Goal: Task Accomplishment & Management: Manage account settings

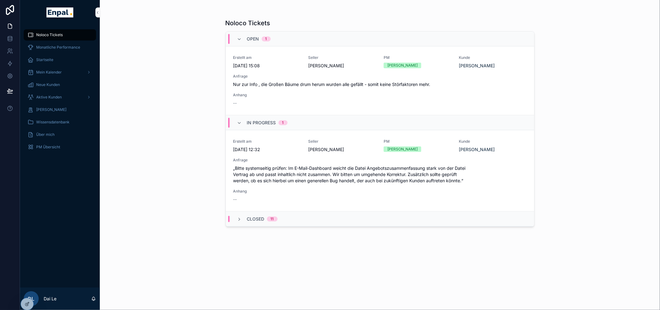
click at [0, 0] on span "An SalesOps weiterleiten" at bounding box center [0, 0] width 0 height 0
click at [561, 113] on div "Noloco Tickets Open 1 Erstellt am 6.10.2025 15:08 Seller Cayan Sekmen PM Alexan…" at bounding box center [380, 155] width 560 height 310
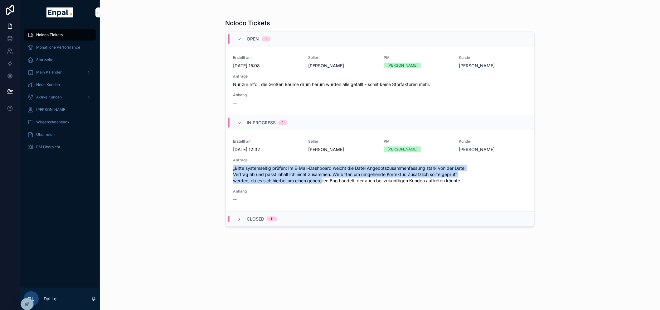
drag, startPoint x: 236, startPoint y: 168, endPoint x: 326, endPoint y: 179, distance: 90.5
click at [326, 179] on span "„Bitte systemseitig prüfen: Im E-Mail-Dashboard weicht die Datei Angebotszusamm…" at bounding box center [379, 174] width 293 height 19
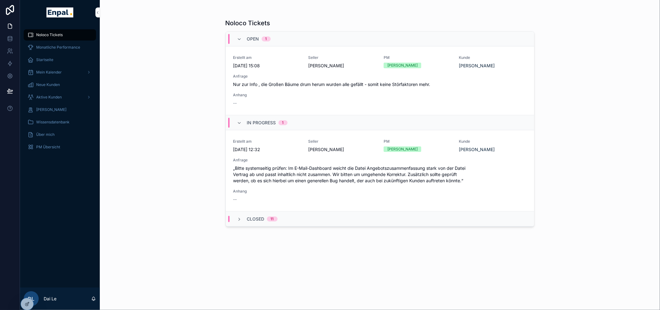
click at [371, 239] on div "Noloco Tickets Open 1 Erstellt am 6.10.2025 15:08 Seller Cayan Sekmen PM Alexan…" at bounding box center [379, 159] width 309 height 288
click at [458, 248] on div "Noloco Tickets Open 1 Erstellt am 6.10.2025 15:08 Seller Cayan Sekmen PM Alexan…" at bounding box center [379, 159] width 309 height 288
click at [459, 248] on div "Noloco Tickets Open 1 Erstellt am 6.10.2025 15:08 Seller Cayan Sekmen PM Alexan…" at bounding box center [379, 159] width 309 height 288
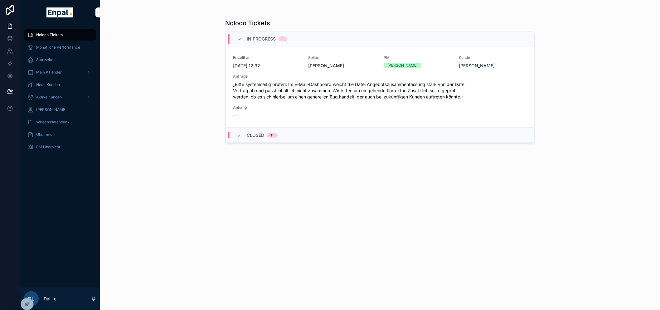
click at [0, 0] on icon at bounding box center [0, 0] width 0 height 0
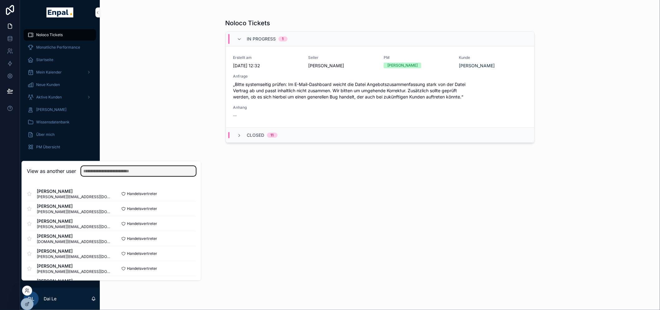
click at [162, 175] on input "text" at bounding box center [138, 171] width 115 height 10
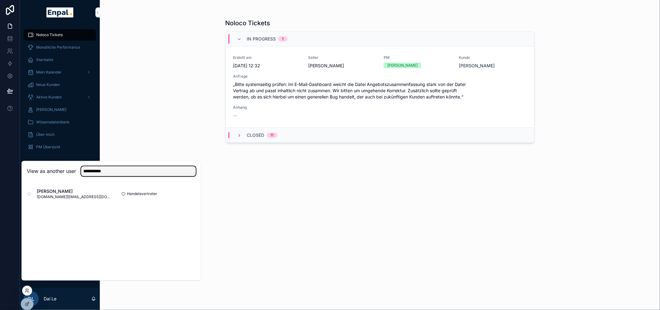
type input "**********"
click at [0, 0] on button "Select" at bounding box center [0, 0] width 0 height 0
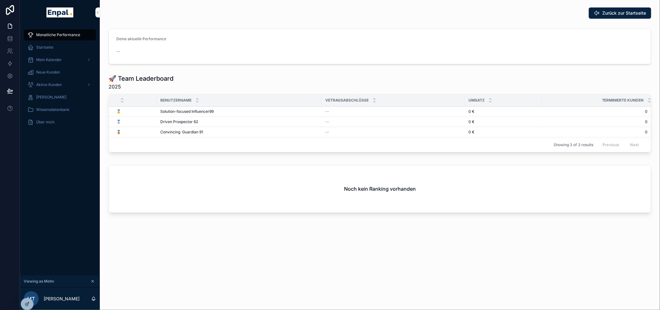
click at [57, 71] on span "Neue Kunden" at bounding box center [48, 72] width 24 height 5
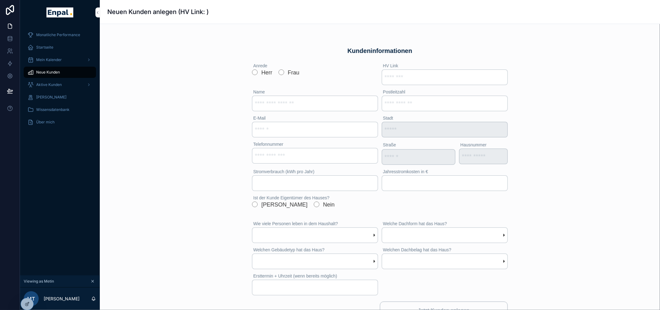
click at [64, 83] on div "Aktive Kunden" at bounding box center [59, 85] width 65 height 10
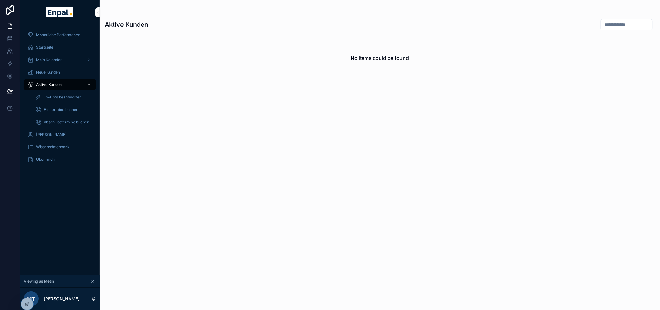
click at [65, 109] on span "Ersttermine buchen" at bounding box center [61, 109] width 35 height 5
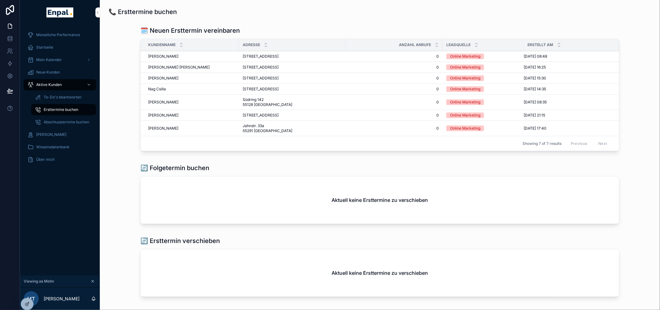
click at [29, 302] on icon at bounding box center [27, 304] width 5 height 5
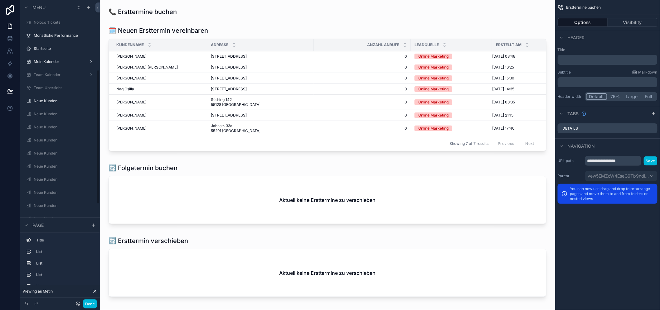
scroll to position [160, 0]
click at [436, 38] on div "scrollable content" at bounding box center [327, 90] width 445 height 133
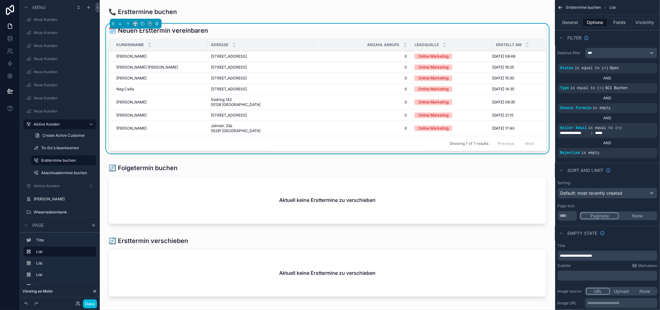
click at [0, 0] on div "scrollable content" at bounding box center [0, 0] width 0 height 0
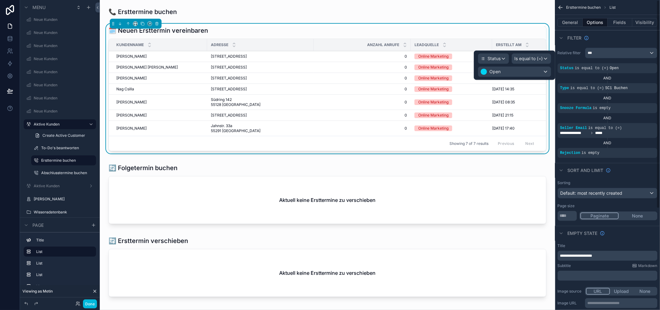
click at [622, 161] on div "**********" at bounding box center [607, 233] width 105 height 467
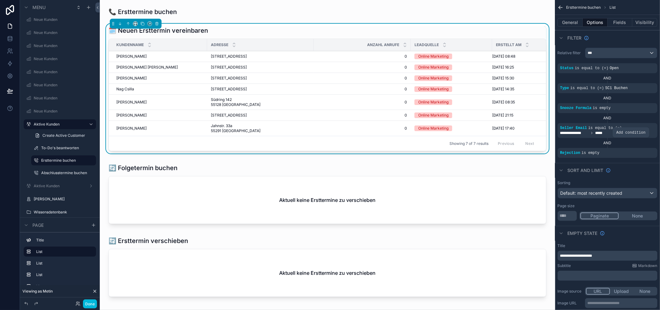
click at [0, 0] on icon "scrollable content" at bounding box center [0, 0] width 0 height 0
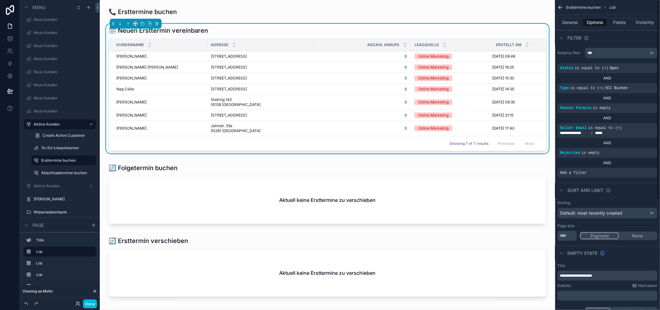
click at [0, 0] on icon "scrollable content" at bounding box center [0, 0] width 0 height 0
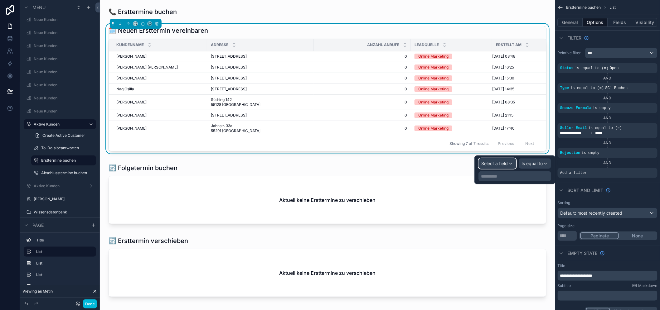
click at [506, 162] on span "Select a field" at bounding box center [494, 163] width 27 height 5
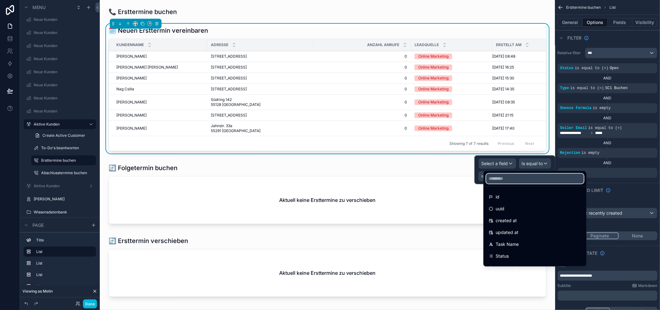
click at [520, 183] on input "text" at bounding box center [535, 179] width 98 height 10
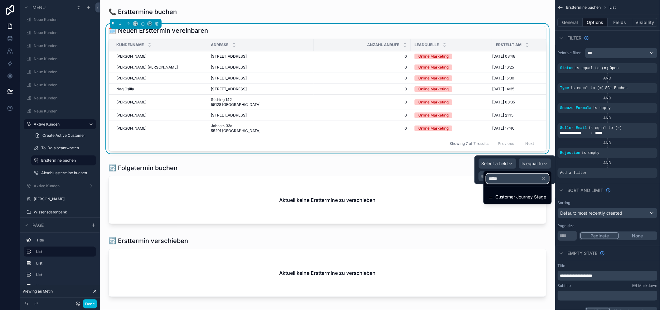
type input "*****"
click at [519, 196] on span "Customer Journey Stage" at bounding box center [520, 196] width 51 height 7
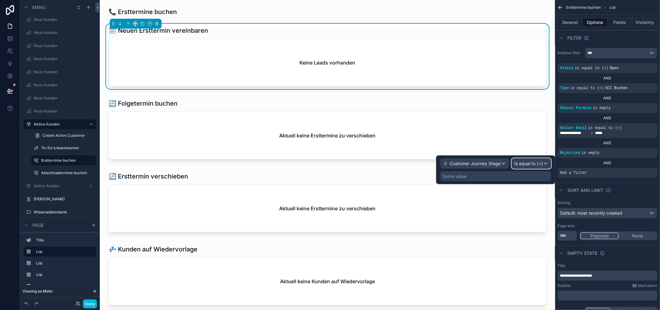
click at [537, 165] on span "Is equal to (=)" at bounding box center [528, 164] width 28 height 6
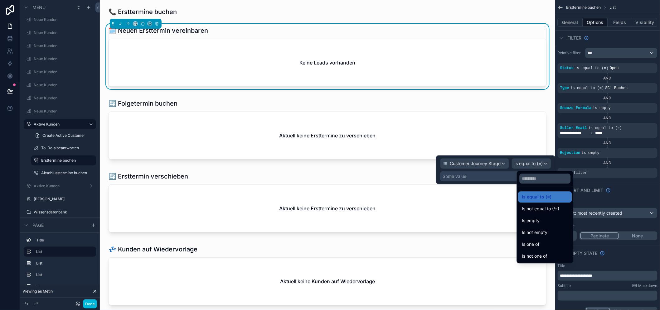
click at [563, 209] on div "Is not equal to (!=)" at bounding box center [545, 208] width 46 height 7
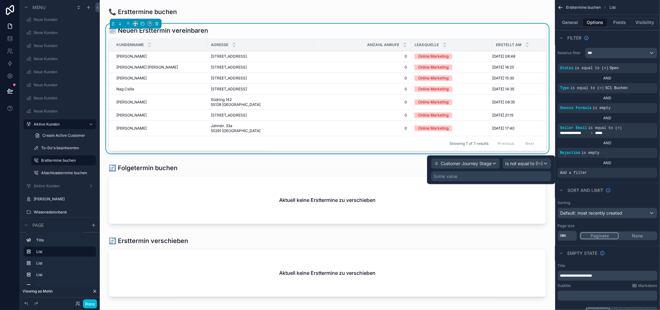
click at [0, 0] on icon "scrollable content" at bounding box center [0, 0] width 0 height 0
click at [505, 178] on div "Some value" at bounding box center [491, 176] width 120 height 10
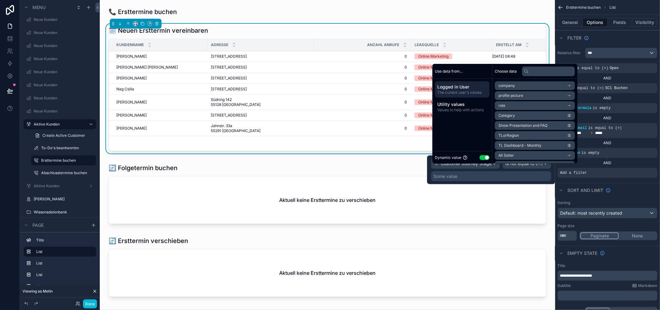
click at [488, 160] on button "Use setting" at bounding box center [485, 157] width 10 height 5
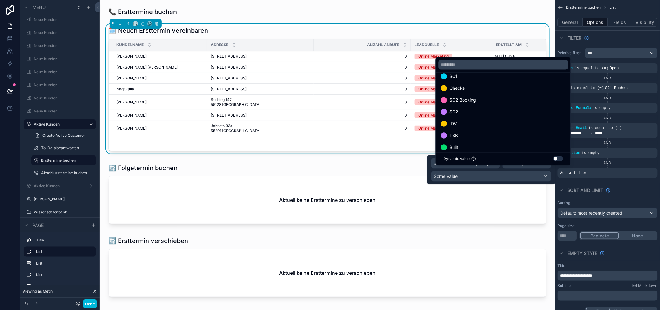
scroll to position [36, 0]
click at [484, 146] on div "Lost" at bounding box center [503, 141] width 125 height 7
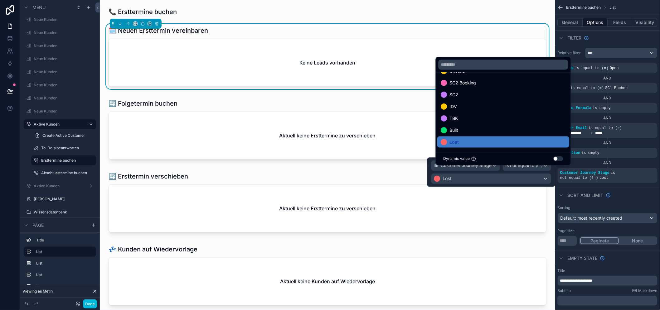
click at [634, 194] on div "Sort And Limit" at bounding box center [607, 195] width 105 height 15
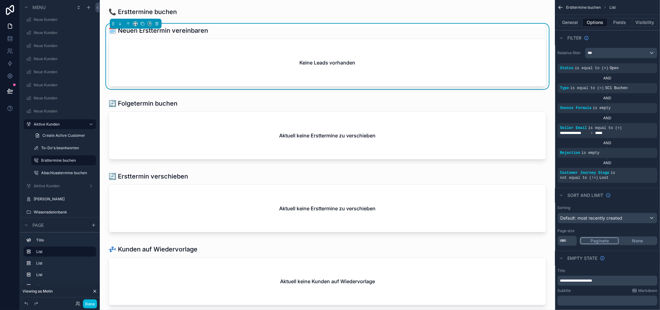
click at [580, 67] on span "is equal to (=)" at bounding box center [592, 68] width 34 height 4
click at [560, 8] on icon "scrollable content" at bounding box center [560, 8] width 2 height 2
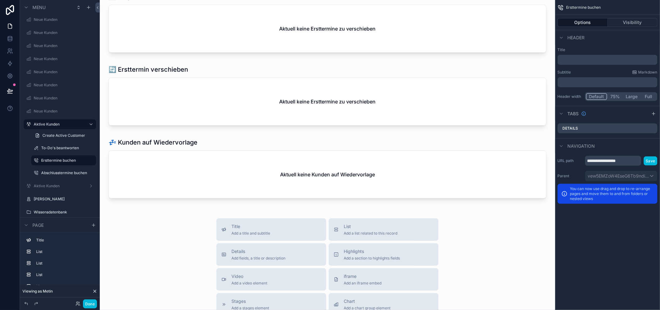
scroll to position [277, 0]
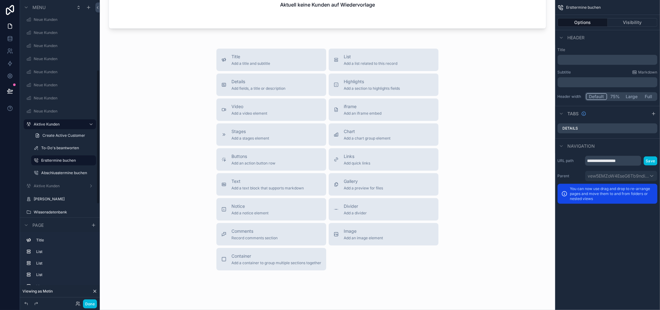
click at [57, 184] on label "Aktive Kunden" at bounding box center [59, 186] width 50 height 5
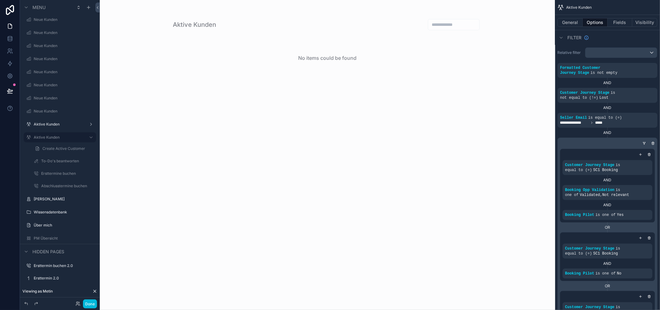
click at [64, 172] on label "Ersttermine buchen" at bounding box center [66, 173] width 51 height 5
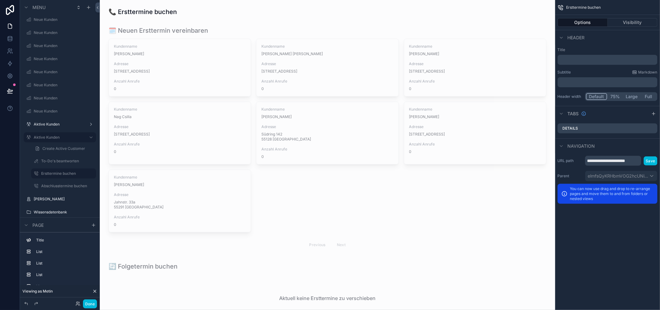
click at [320, 94] on div "scrollable content" at bounding box center [327, 139] width 445 height 231
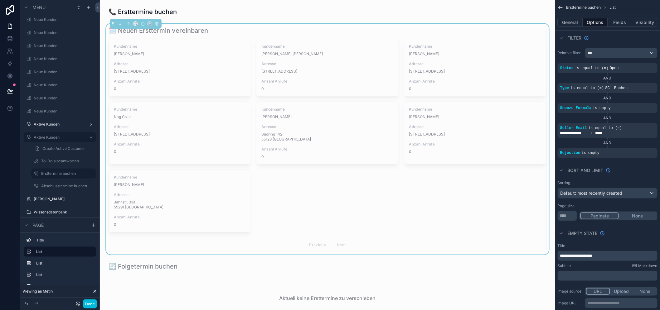
click at [0, 0] on icon "scrollable content" at bounding box center [0, 0] width 0 height 0
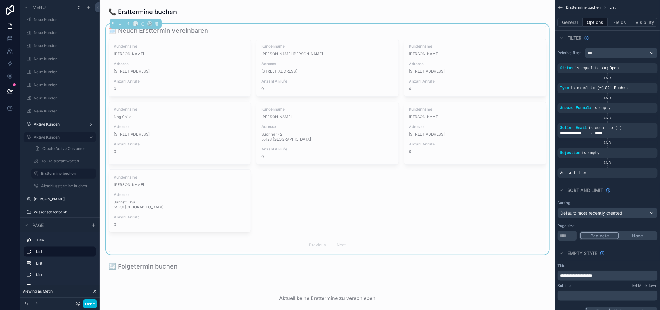
click at [0, 0] on div "scrollable content" at bounding box center [0, 0] width 0 height 0
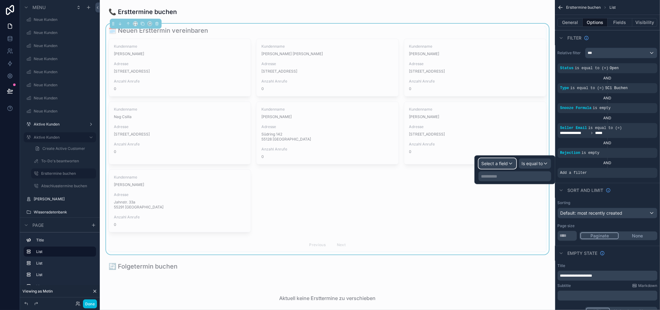
click at [508, 164] on span "Select a field" at bounding box center [494, 163] width 27 height 5
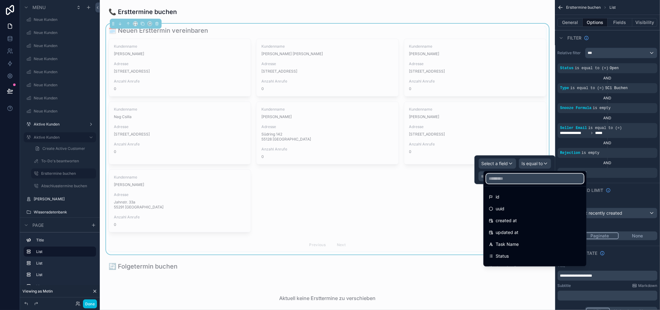
click at [507, 179] on input "text" at bounding box center [535, 179] width 98 height 10
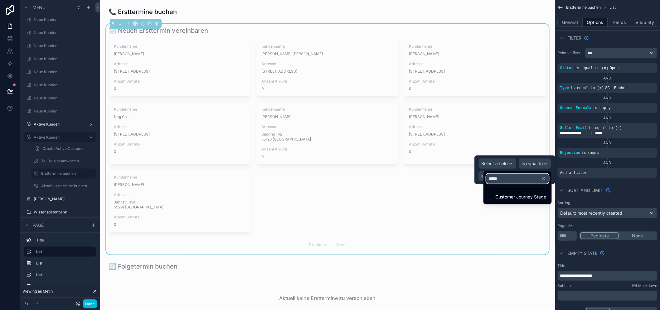
type input "*****"
click at [526, 197] on span "Customer Journey Stage" at bounding box center [520, 196] width 51 height 7
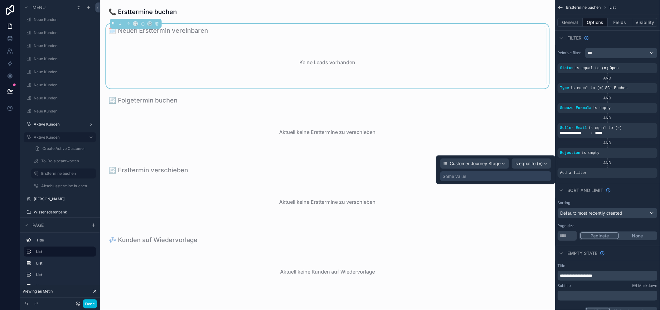
click at [532, 173] on div "Some value" at bounding box center [495, 176] width 111 height 10
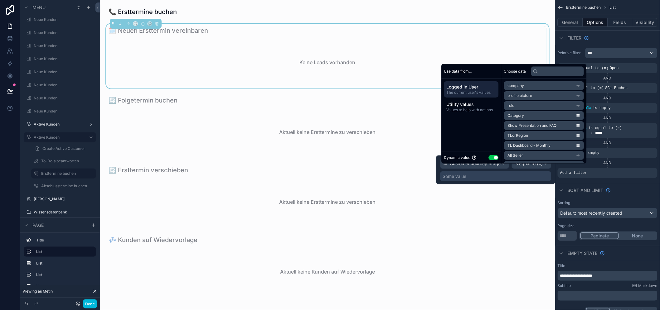
click at [529, 174] on div "Some value" at bounding box center [495, 176] width 111 height 10
click at [536, 173] on div "Some value" at bounding box center [495, 176] width 111 height 10
click at [625, 182] on div "**********" at bounding box center [607, 243] width 105 height 487
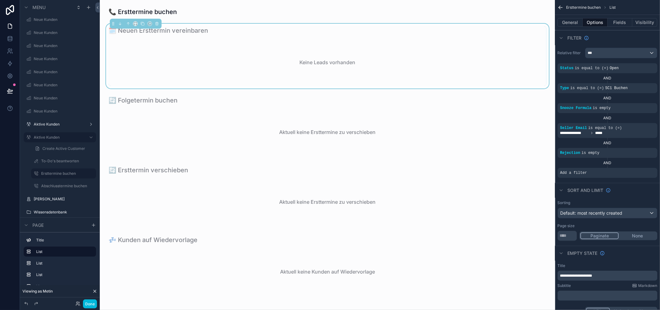
click at [0, 0] on div "scrollable content" at bounding box center [0, 0] width 0 height 0
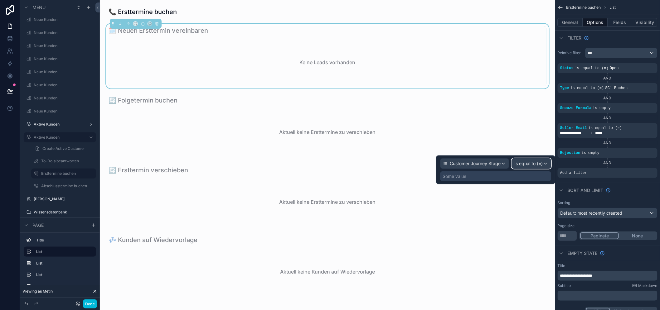
click at [539, 163] on span "Is equal to (=)" at bounding box center [528, 164] width 28 height 6
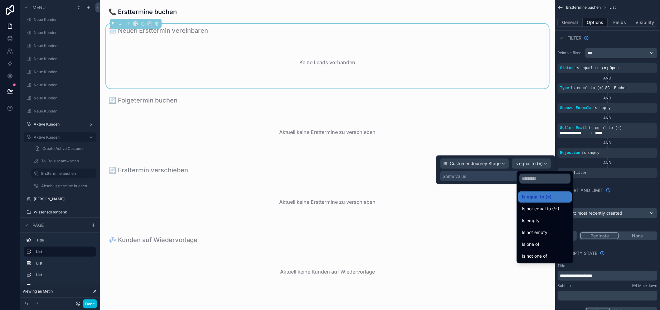
click at [551, 212] on span "Is not equal to (!=)" at bounding box center [540, 208] width 37 height 7
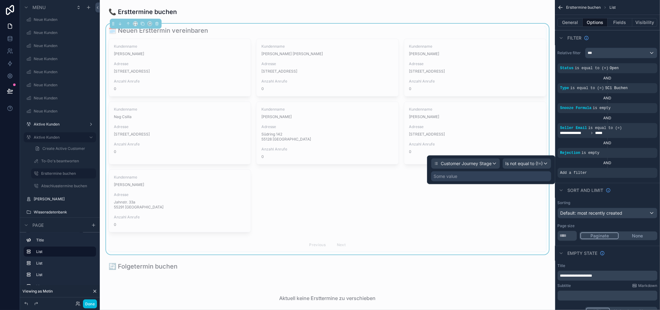
click at [514, 177] on div "Some value" at bounding box center [491, 176] width 120 height 10
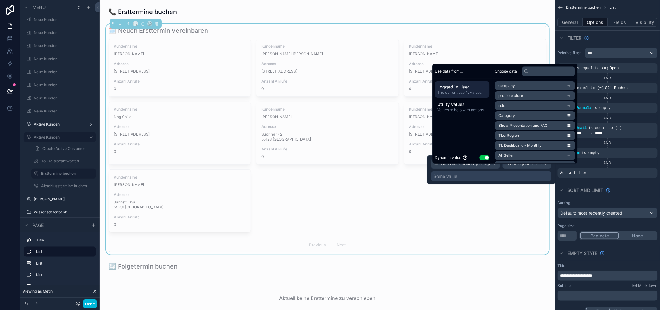
click at [486, 160] on button "Use setting" at bounding box center [485, 157] width 10 height 5
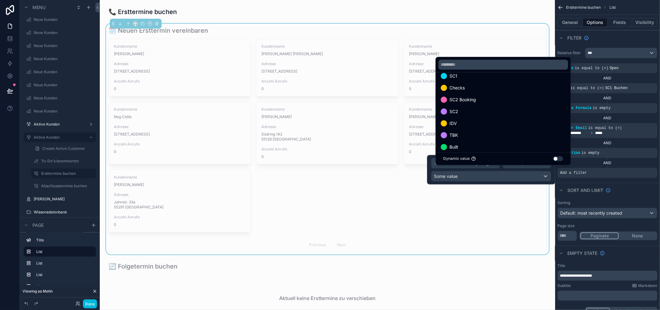
scroll to position [36, 0]
click at [493, 143] on div "Lost" at bounding box center [503, 141] width 125 height 7
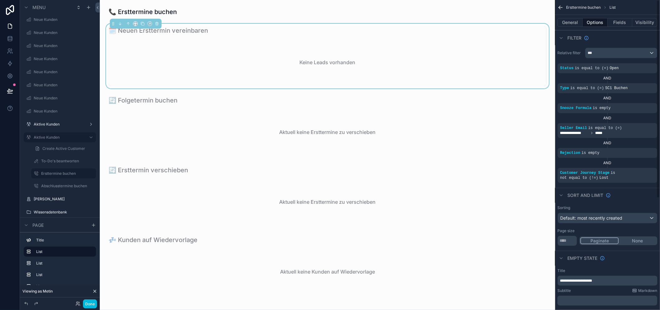
click at [624, 189] on div "Sort And Limit" at bounding box center [607, 195] width 105 height 15
drag, startPoint x: 64, startPoint y: 194, endPoint x: 70, endPoint y: 190, distance: 7.4
click at [64, 194] on div "[PERSON_NAME]" at bounding box center [60, 199] width 70 height 10
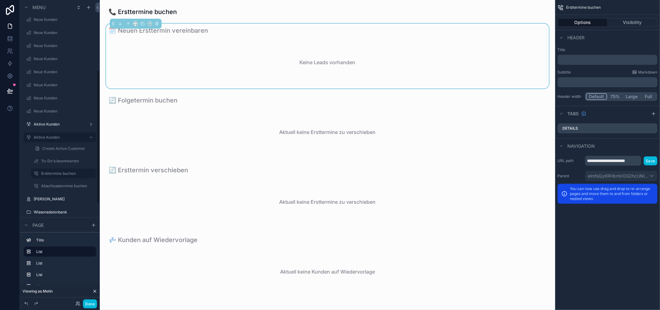
click at [64, 198] on label "[PERSON_NAME]" at bounding box center [63, 199] width 59 height 5
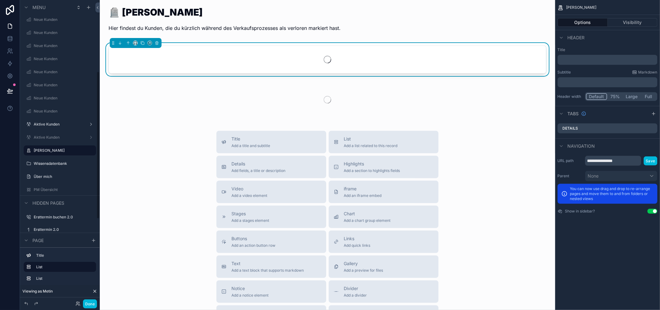
scroll to position [149, 0]
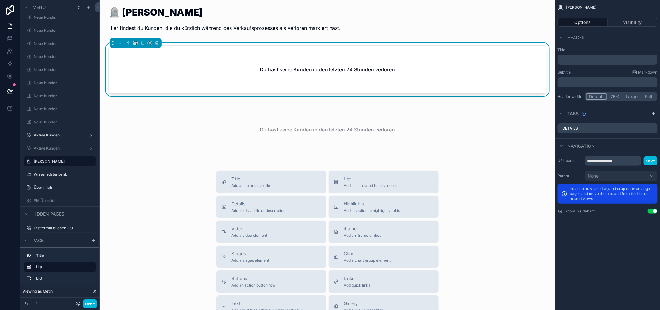
click at [325, 69] on h2 "Du hast keine Kunden in den letzten 24 Stunden verloren" at bounding box center [327, 69] width 135 height 7
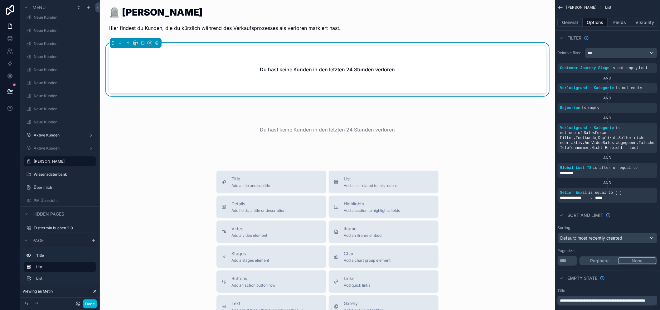
click at [0, 0] on icon "scrollable content" at bounding box center [0, 0] width 0 height 0
click at [601, 67] on span "Customer Journey Stage" at bounding box center [584, 68] width 49 height 4
click at [0, 0] on div "scrollable content" at bounding box center [0, 0] width 0 height 0
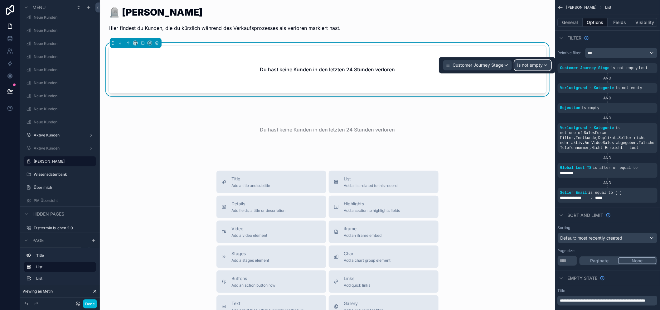
click at [538, 64] on span "Is not empty" at bounding box center [530, 65] width 26 height 6
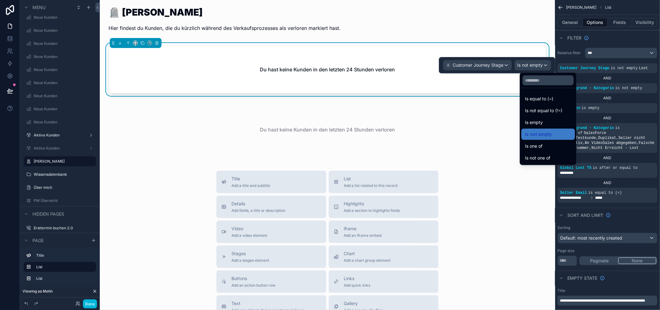
click at [539, 64] on div at bounding box center [497, 65] width 116 height 16
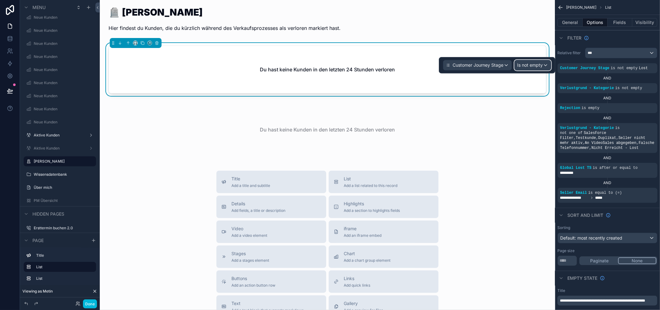
click at [539, 64] on span "Is not empty" at bounding box center [530, 65] width 26 height 6
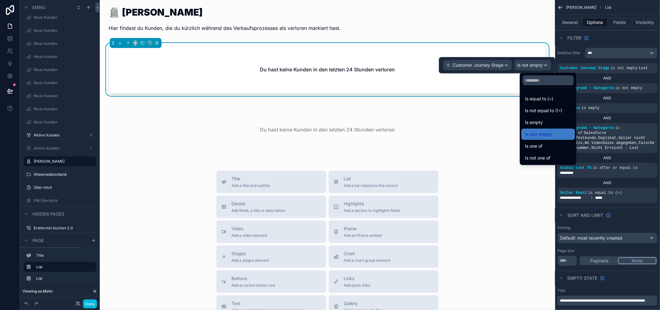
click at [552, 100] on span "Is equal to (=)" at bounding box center [539, 98] width 28 height 7
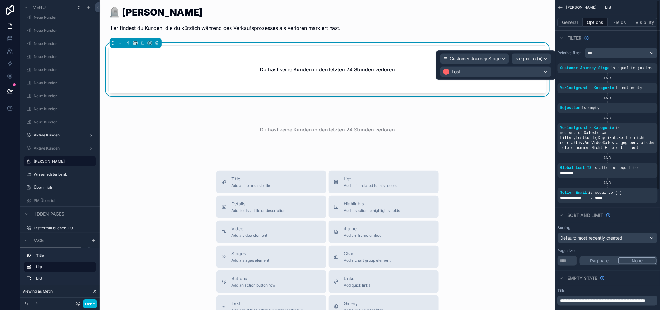
click at [554, 118] on div "🪦 Verlorene Kunden Hier findest du Kunden, die du kürzlich während des Verkaufs…" at bounding box center [327, 221] width 455 height 443
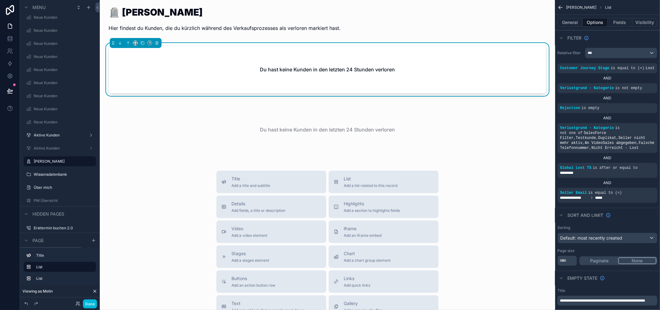
click at [502, 173] on div "Title Add a title and subtitle List Add a list related to this record Details A…" at bounding box center [327, 282] width 445 height 222
click at [89, 304] on button "Done" at bounding box center [90, 304] width 14 height 9
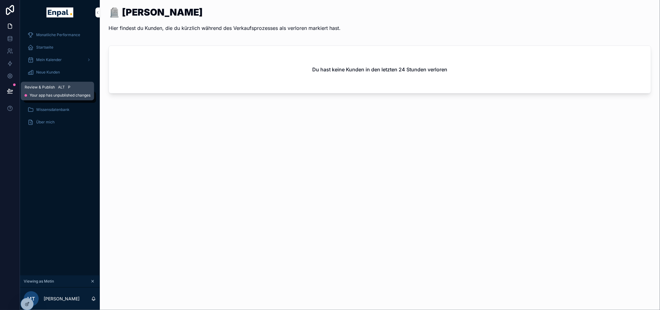
click at [10, 89] on icon at bounding box center [10, 91] width 6 height 6
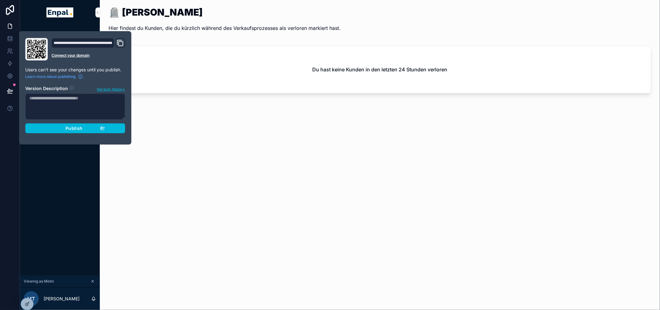
click at [78, 129] on span "Publish" at bounding box center [73, 129] width 17 height 6
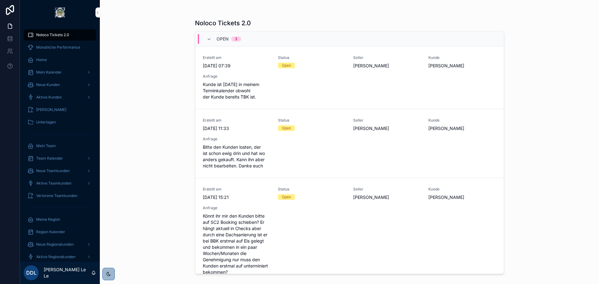
click at [160, 46] on div "Noloco Tickets 2.0 Open 3 Erstellt am [DATE] 07:39 Status Open Seller [PERSON_N…" at bounding box center [349, 142] width 499 height 284
click at [545, 176] on div "Noloco Tickets 2.0 Open 3 Erstellt am [DATE] 07:39 Status Open Seller [PERSON_N…" at bounding box center [349, 142] width 499 height 284
click at [534, 162] on div "Noloco Tickets 2.0 Open 3 Erstellt am [DATE] 07:39 Status Open Seller [PERSON_N…" at bounding box center [349, 142] width 499 height 284
click at [0, 0] on span "Kunde öffnen" at bounding box center [0, 0] width 0 height 0
click at [0, 0] on span "In Bearbeitung setzen" at bounding box center [0, 0] width 0 height 0
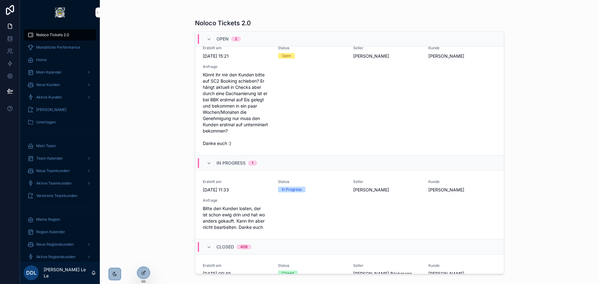
scroll to position [125, 0]
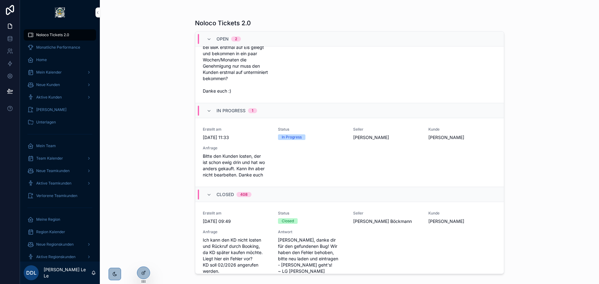
click at [0, 0] on span "Ticket schließen" at bounding box center [0, 0] width 0 height 0
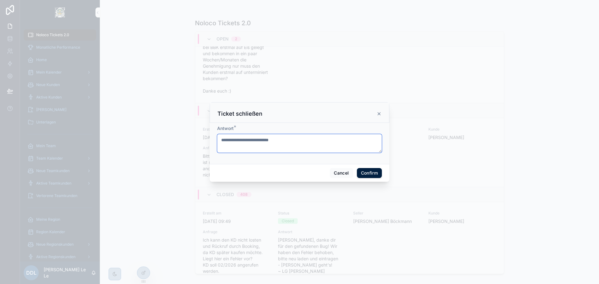
click at [316, 143] on textarea at bounding box center [299, 143] width 165 height 19
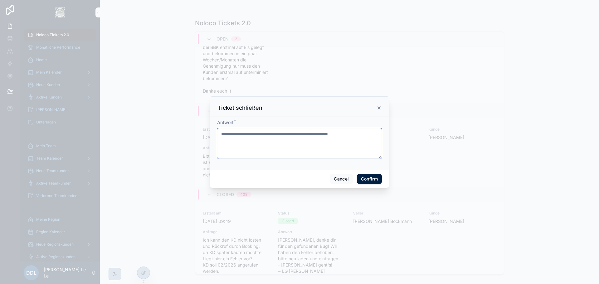
type textarea "**********"
click at [363, 176] on button "Confirm" at bounding box center [369, 179] width 25 height 10
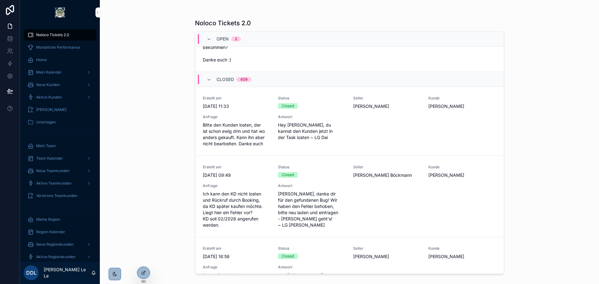
scroll to position [0, 0]
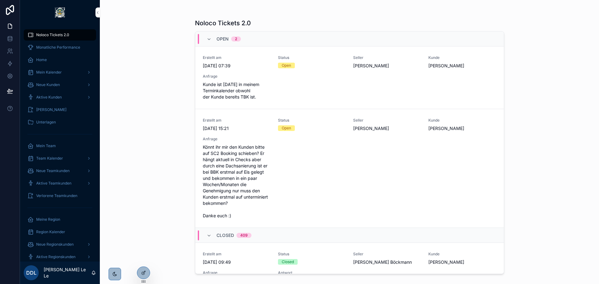
click at [552, 88] on div "Noloco Tickets 2.0 Open 2 Erstellt am [DATE] 07:39 Status Open Seller [PERSON_N…" at bounding box center [349, 142] width 499 height 284
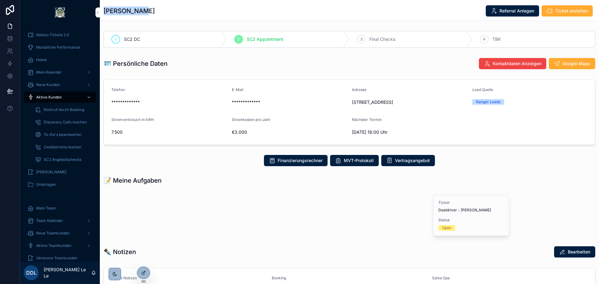
drag, startPoint x: 159, startPoint y: 12, endPoint x: 106, endPoint y: 12, distance: 53.3
click at [106, 12] on div "David Krohn Referral Anlegen Ticket erstellen" at bounding box center [349, 11] width 491 height 12
copy h1 "[PERSON_NAME]"
drag, startPoint x: 182, startPoint y: 181, endPoint x: 183, endPoint y: 177, distance: 4.2
click at [182, 181] on div "📝 Meine Aufgaben" at bounding box center [349, 180] width 491 height 9
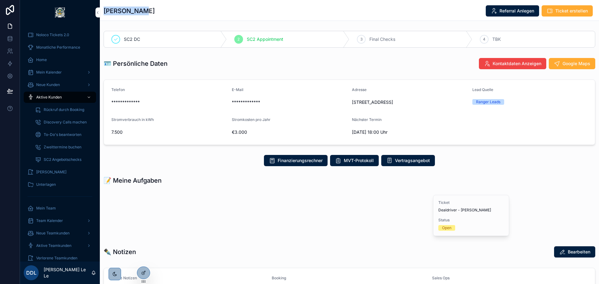
drag, startPoint x: 149, startPoint y: 19, endPoint x: 104, endPoint y: 14, distance: 45.5
click at [104, 14] on div "David Krohn Referral Anlegen Ticket erstellen" at bounding box center [349, 10] width 491 height 21
copy h1 "[PERSON_NAME]"
click at [138, 202] on link "SC2 Termin - David Krohn" at bounding box center [139, 204] width 60 height 7
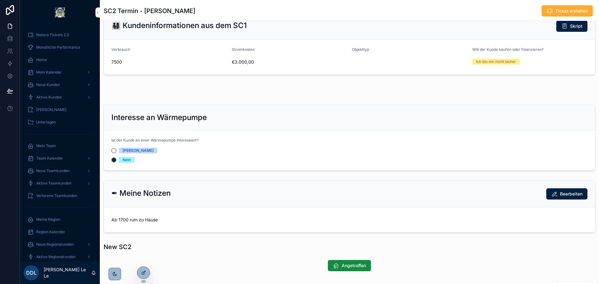
scroll to position [258, 0]
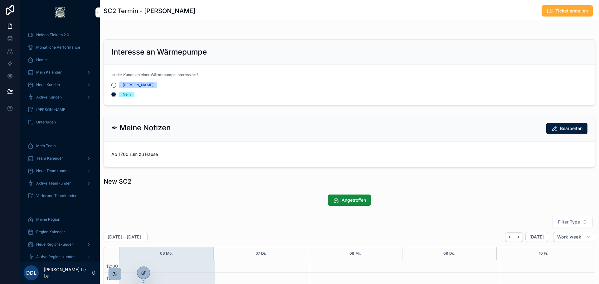
click at [344, 197] on span "Angetroffen" at bounding box center [353, 200] width 24 height 6
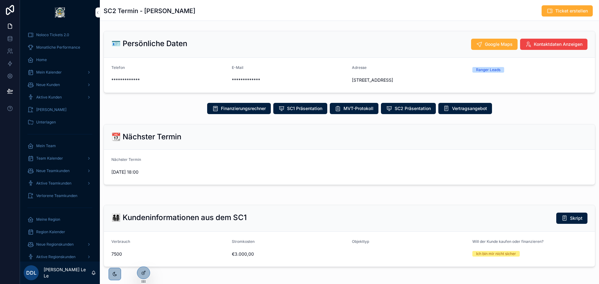
scroll to position [249, 0]
